Goal: Navigation & Orientation: Understand site structure

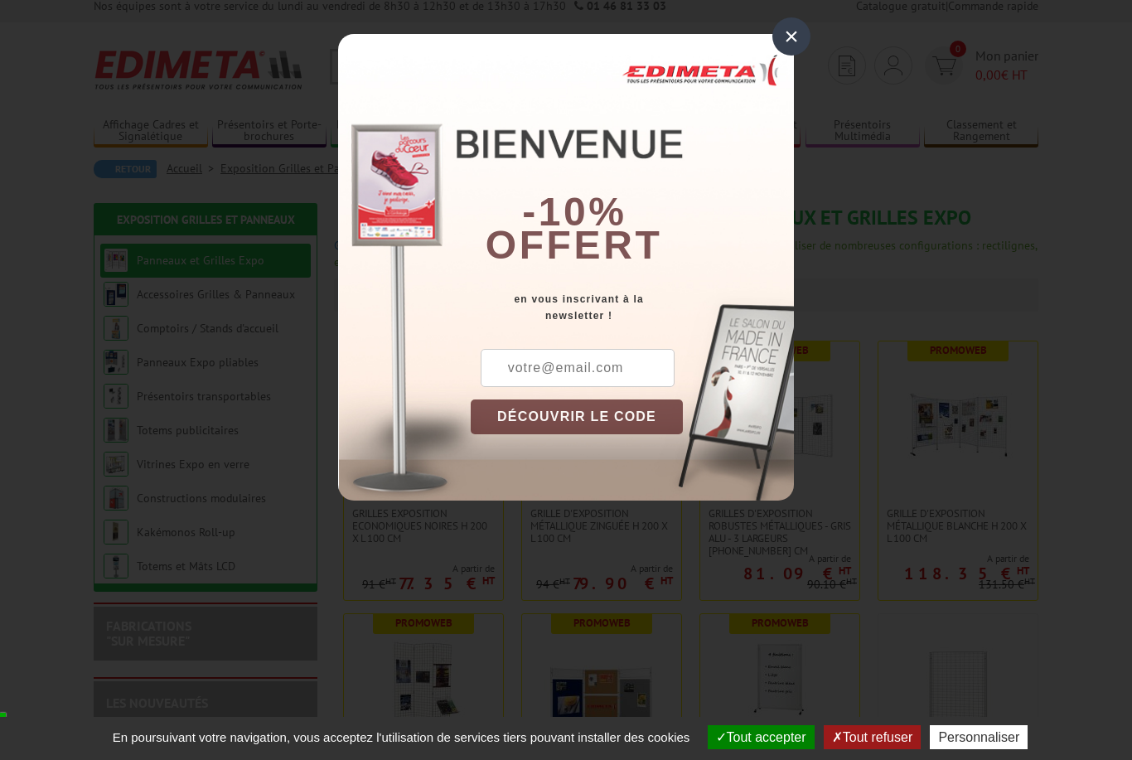
scroll to position [12, 0]
click at [787, 40] on div "×" at bounding box center [792, 36] width 38 height 38
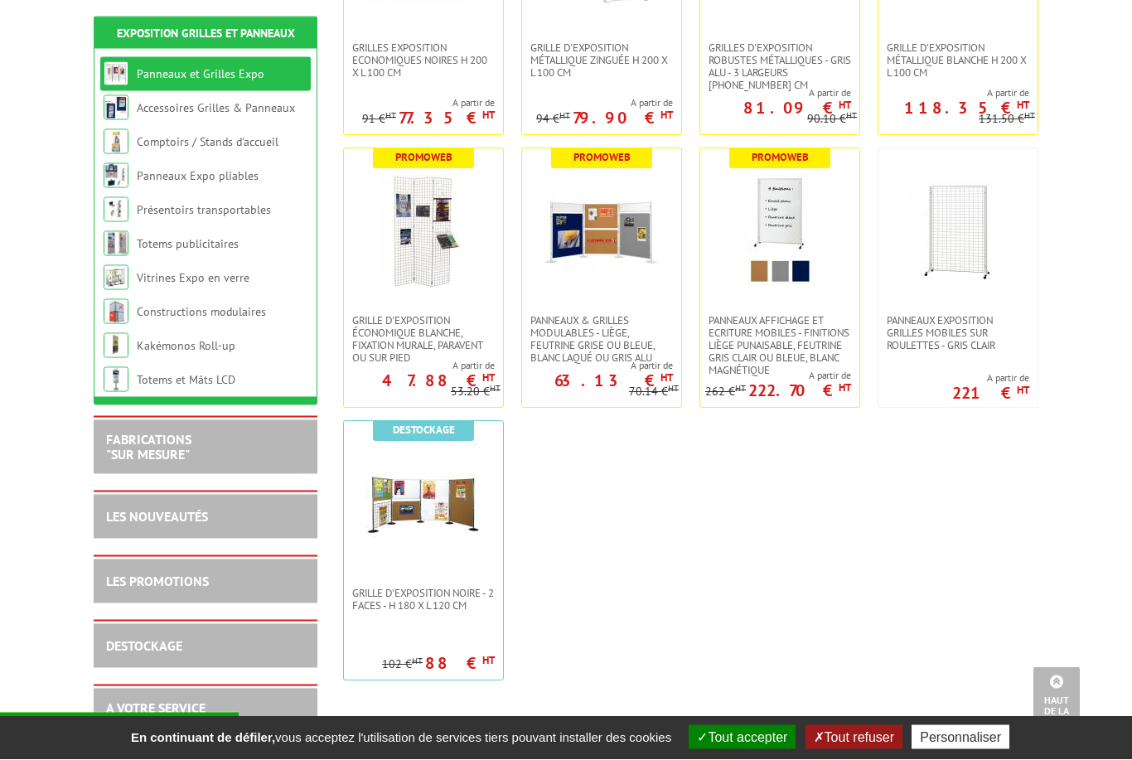
scroll to position [477, 0]
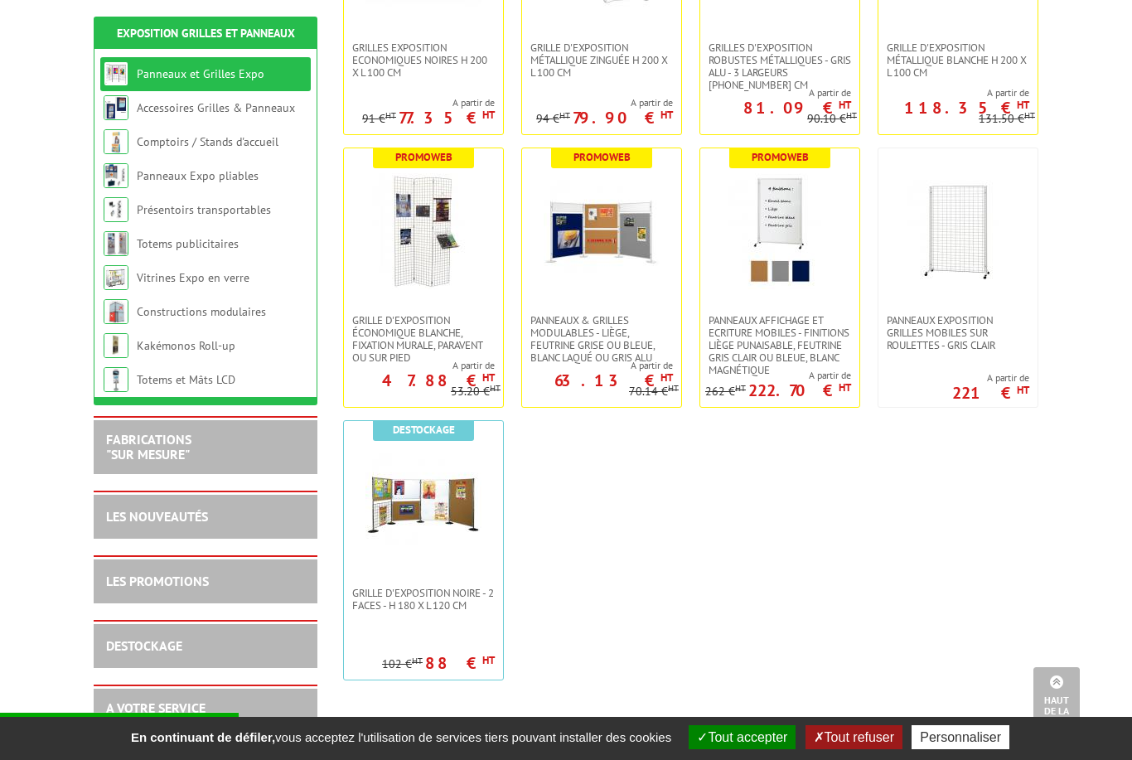
click at [166, 112] on link "Accessoires Grilles & Panneaux" at bounding box center [216, 107] width 158 height 15
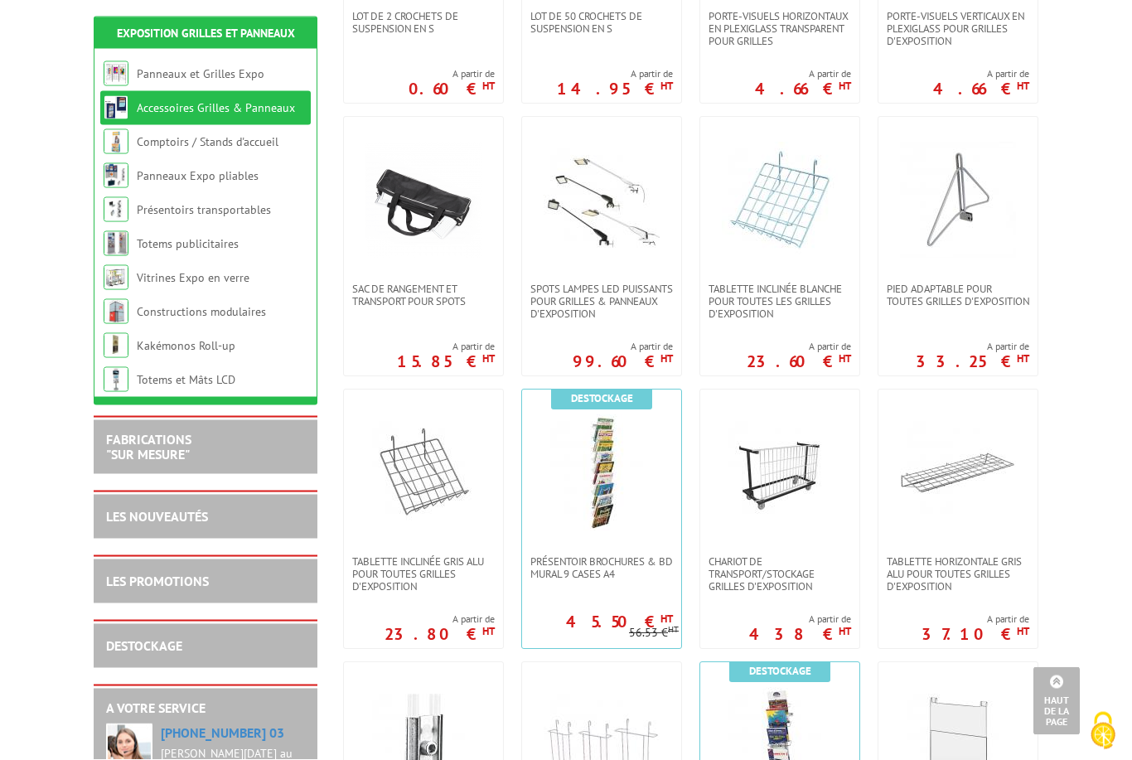
scroll to position [508, 0]
click at [144, 181] on link "Panneaux Expo pliables" at bounding box center [198, 175] width 122 height 15
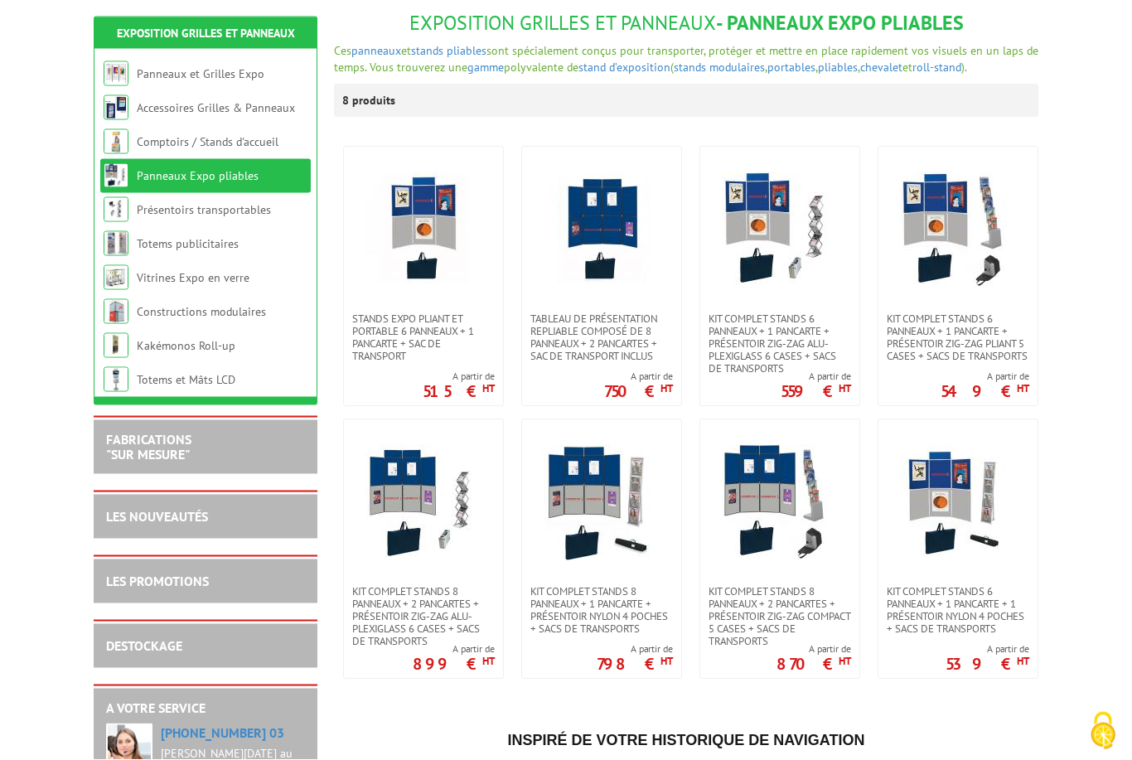
scroll to position [206, 0]
click at [142, 238] on link "Totems publicitaires" at bounding box center [188, 243] width 102 height 15
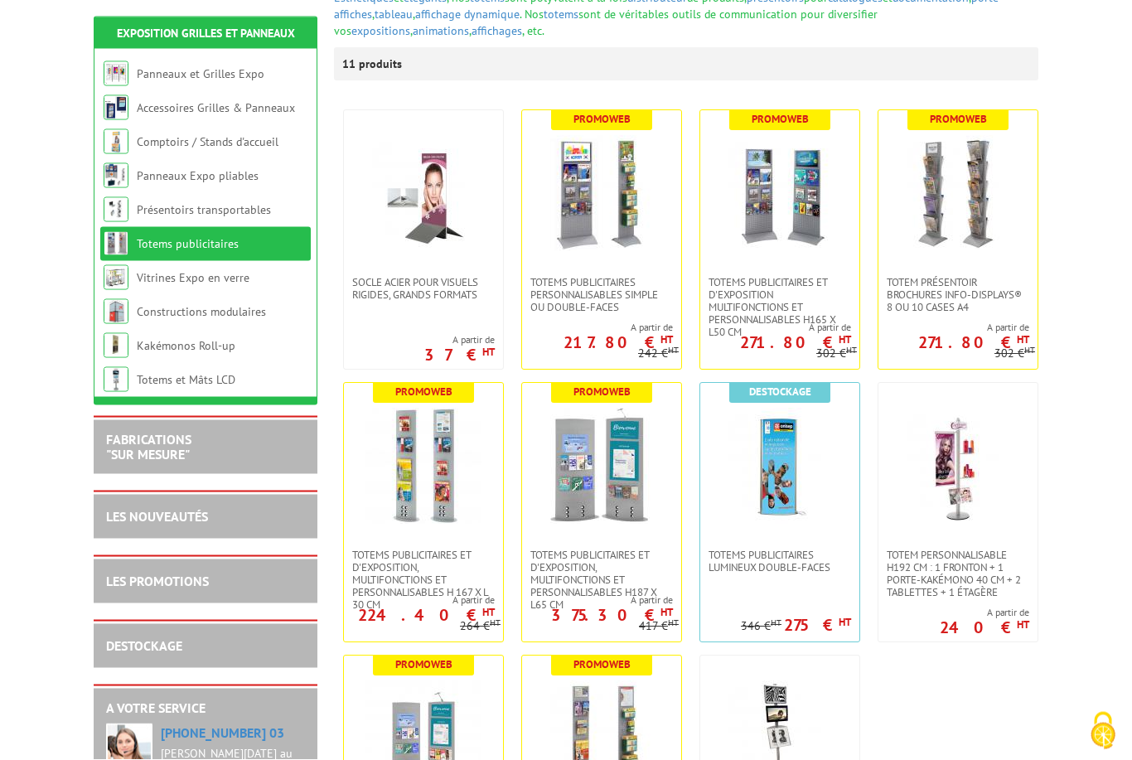
scroll to position [259, 0]
click at [153, 279] on link "Vitrines Expo en verre" at bounding box center [193, 277] width 113 height 15
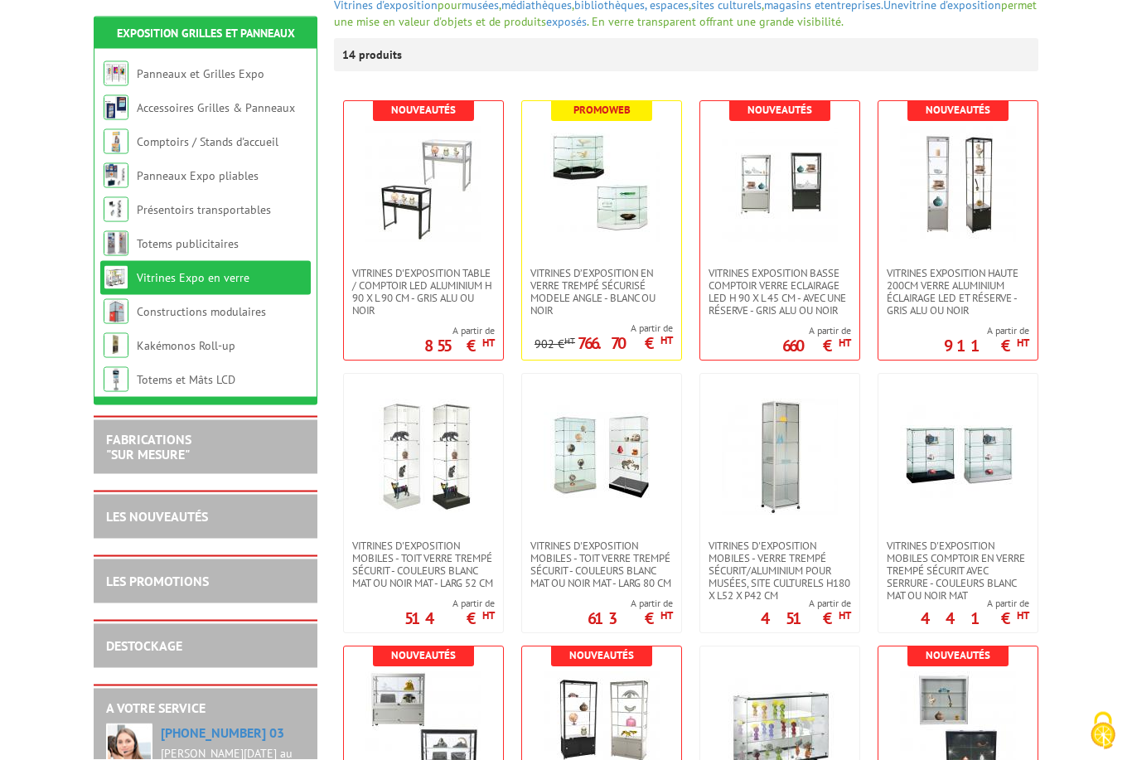
scroll to position [251, 0]
click at [156, 338] on link "Kakémonos Roll-up" at bounding box center [186, 345] width 99 height 15
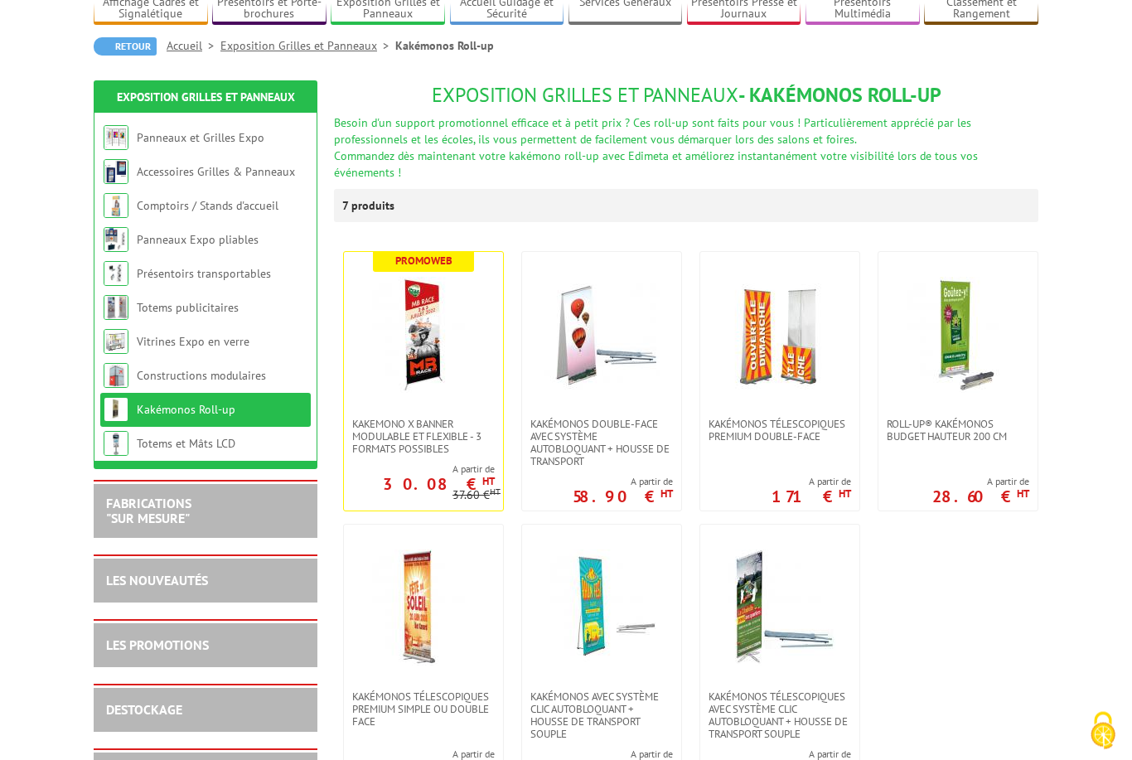
scroll to position [133, 0]
click at [153, 172] on link "Accessoires Grilles & Panneaux" at bounding box center [216, 171] width 158 height 15
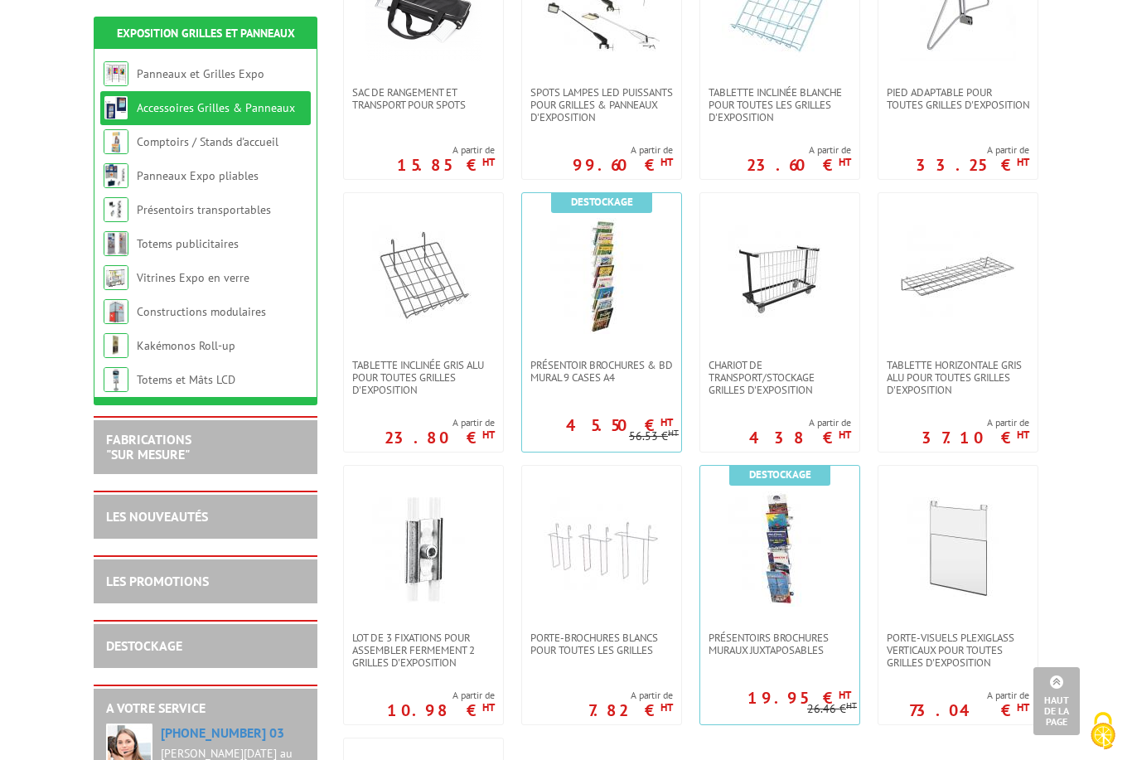
scroll to position [652, 0]
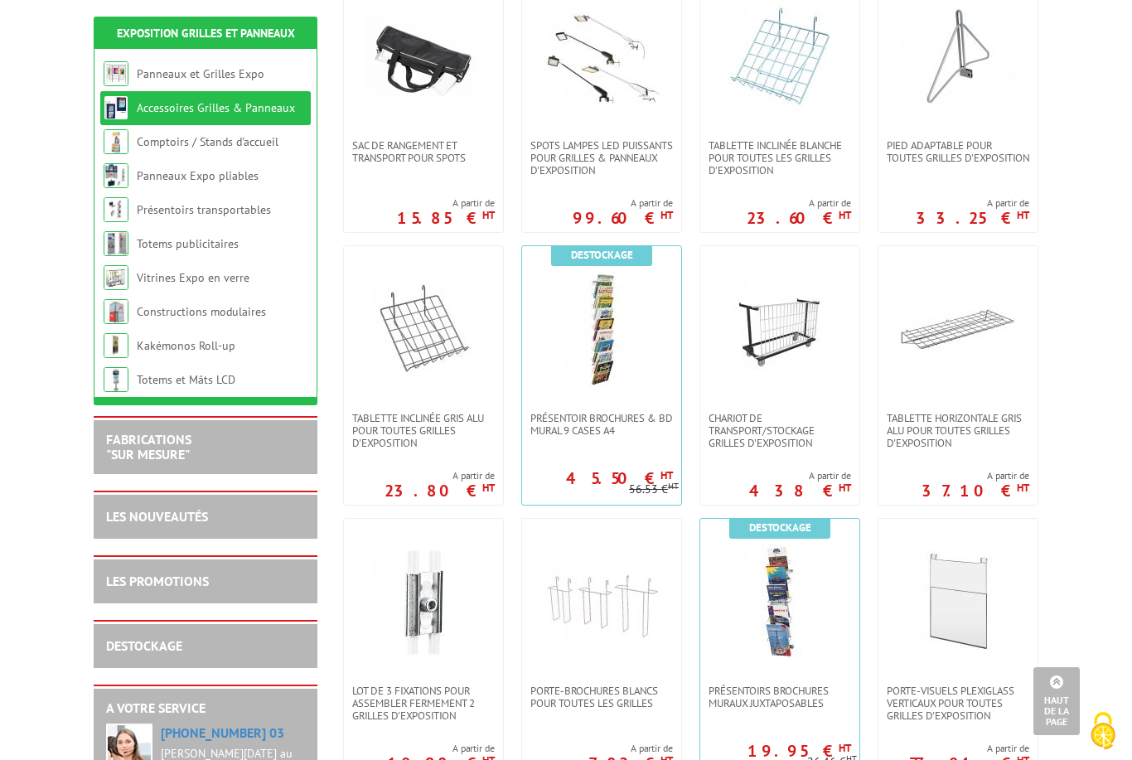
click at [159, 74] on link "Panneaux et Grilles Expo" at bounding box center [201, 73] width 128 height 15
